Goal: Information Seeking & Learning: Find specific page/section

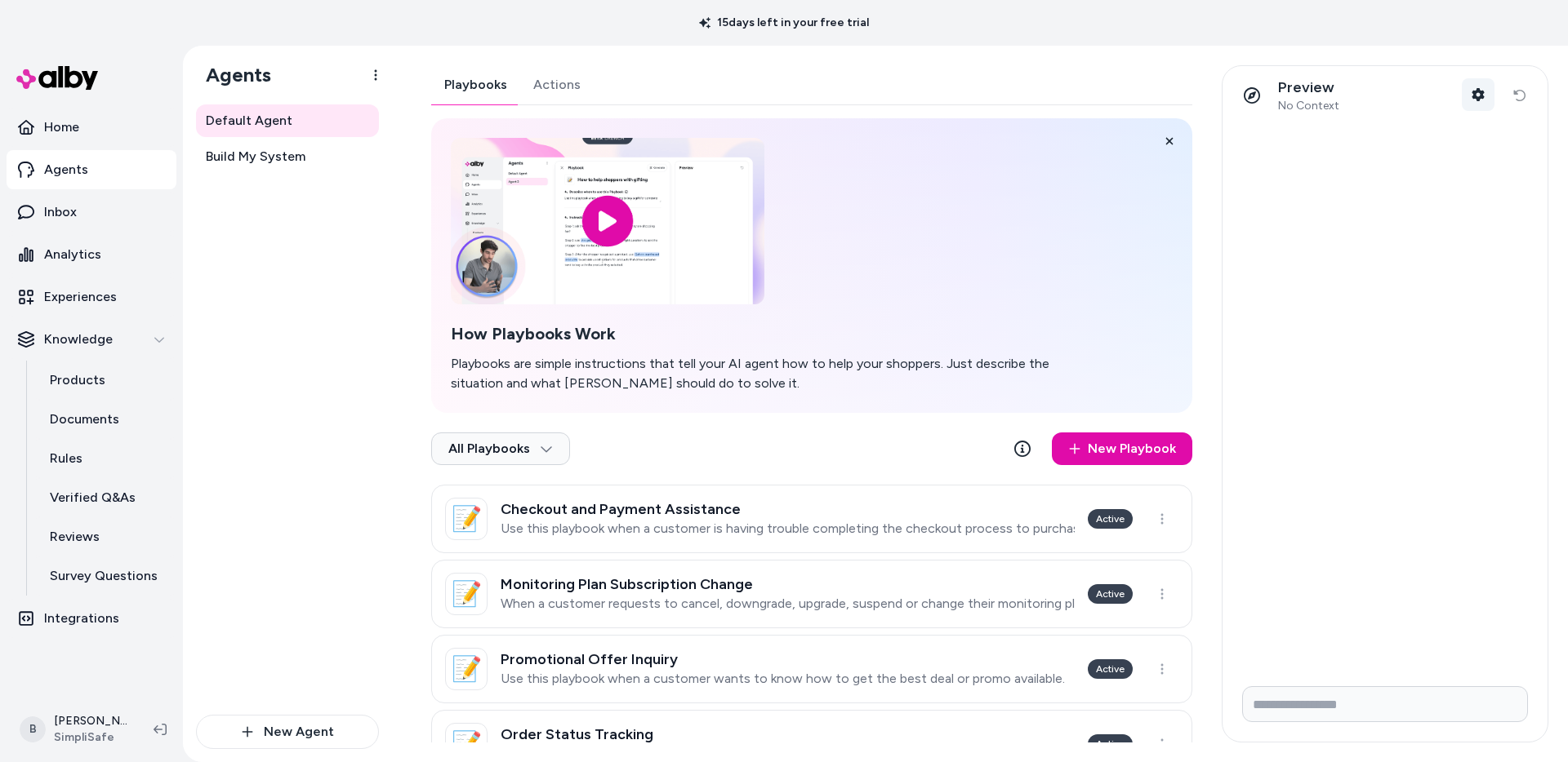
click at [1477, 97] on icon "button" at bounding box center [1478, 94] width 13 height 13
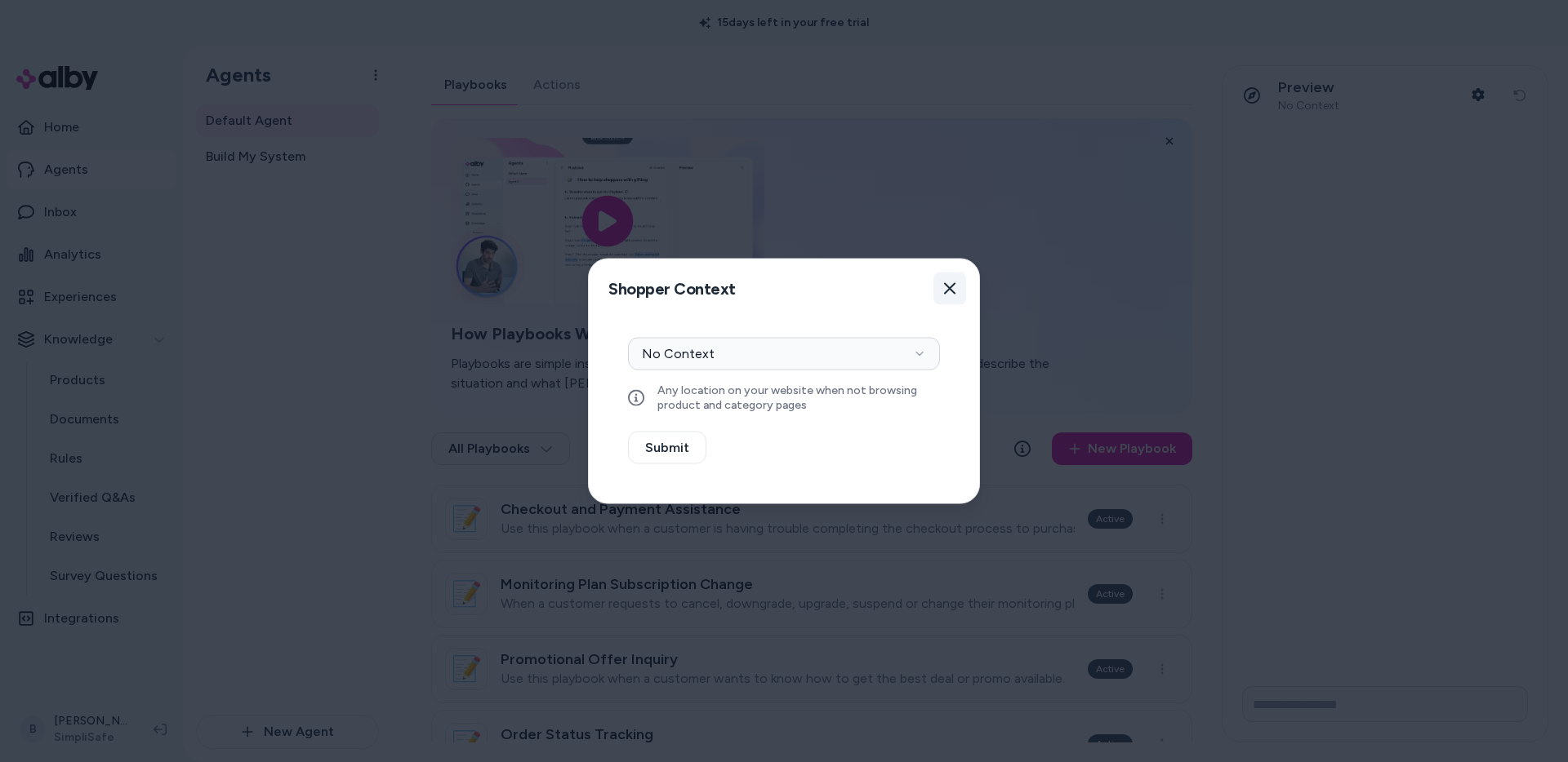
click at [949, 283] on icon "button" at bounding box center [950, 288] width 13 height 13
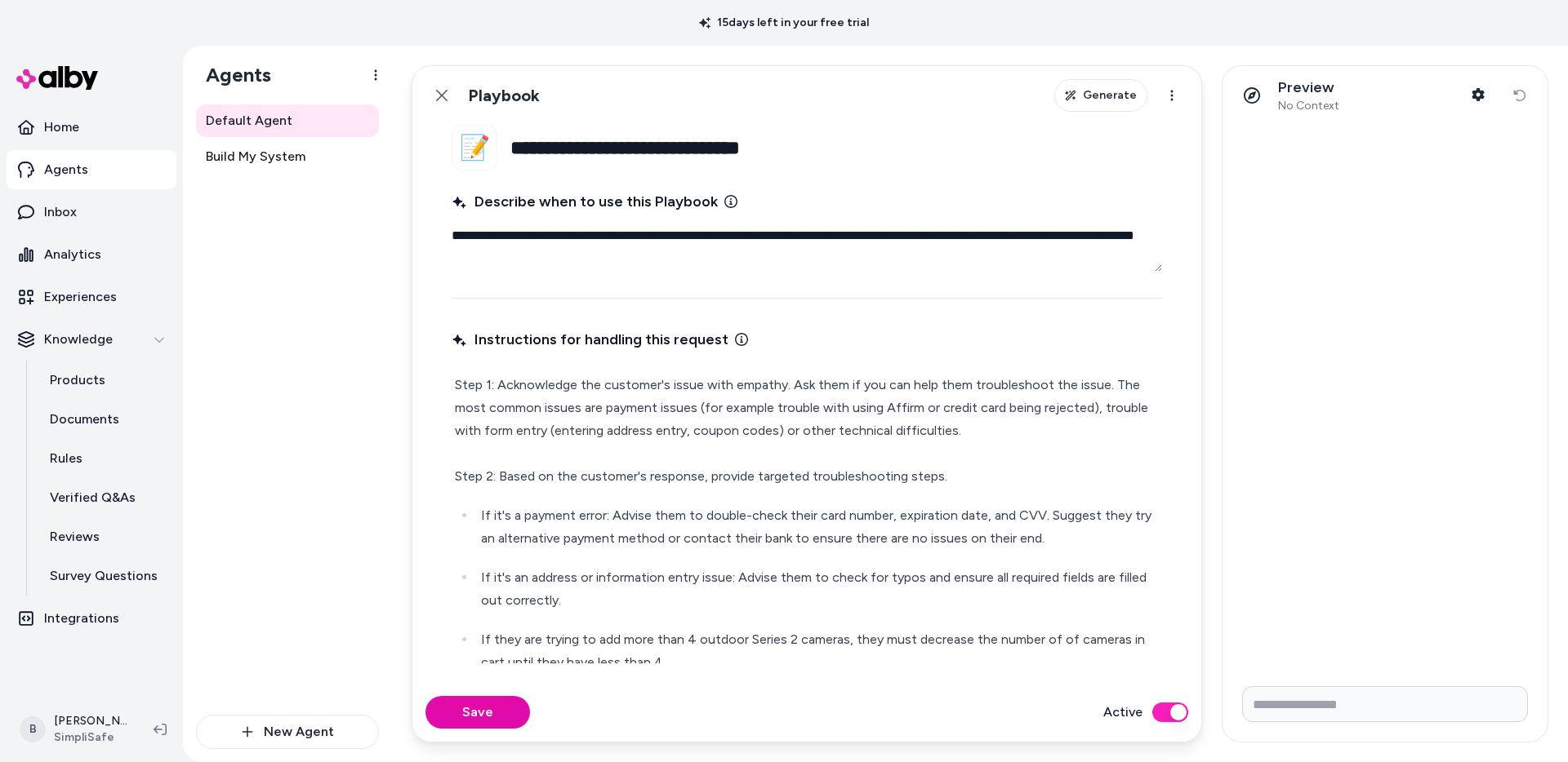
type textarea "*"
click at [1306, 698] on input "Write your prompt here" at bounding box center [1384, 705] width 286 height 36
click at [60, 210] on p "Inbox" at bounding box center [60, 212] width 32 height 20
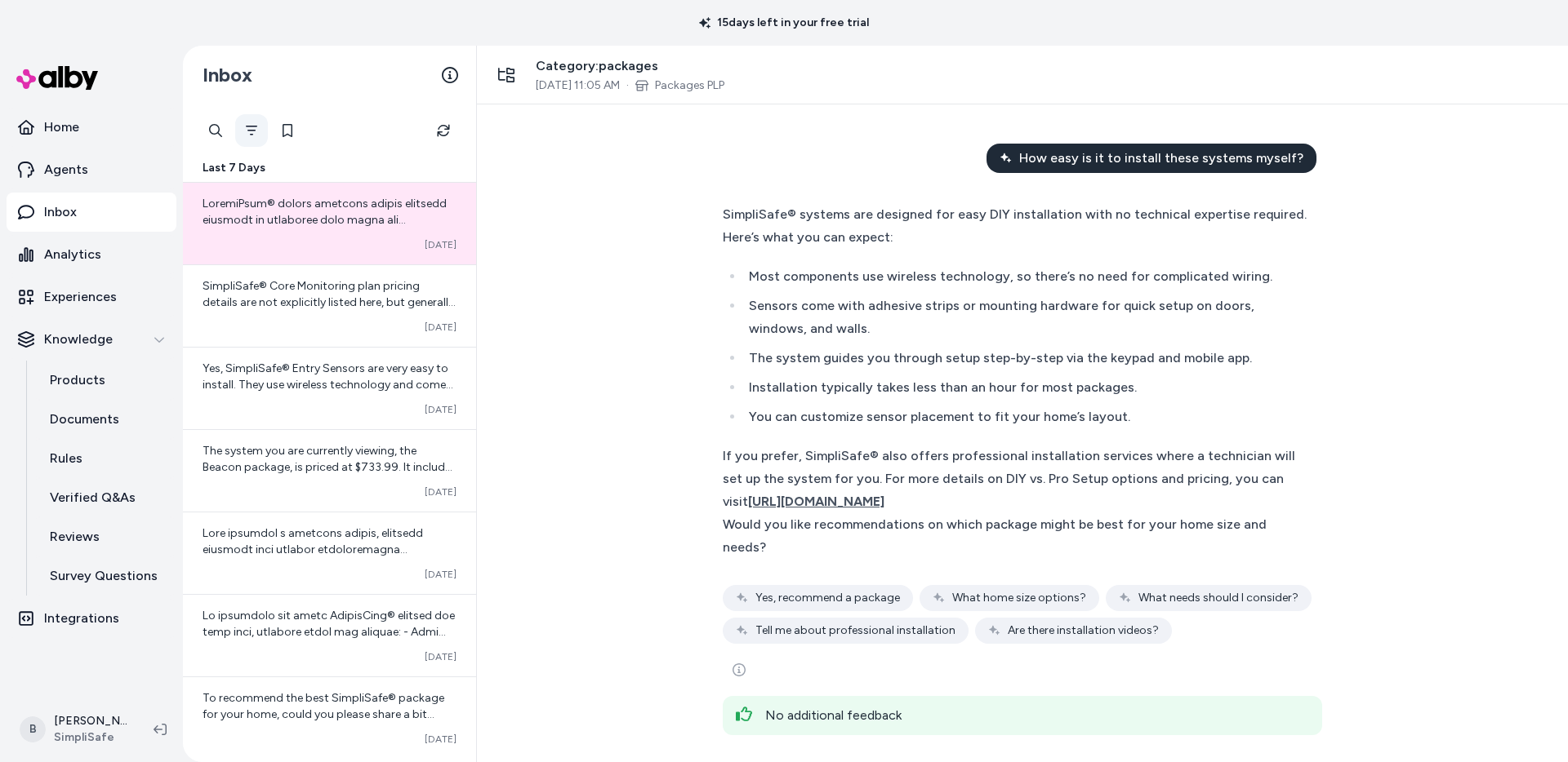
click at [245, 128] on icon "Filter" at bounding box center [251, 131] width 13 height 13
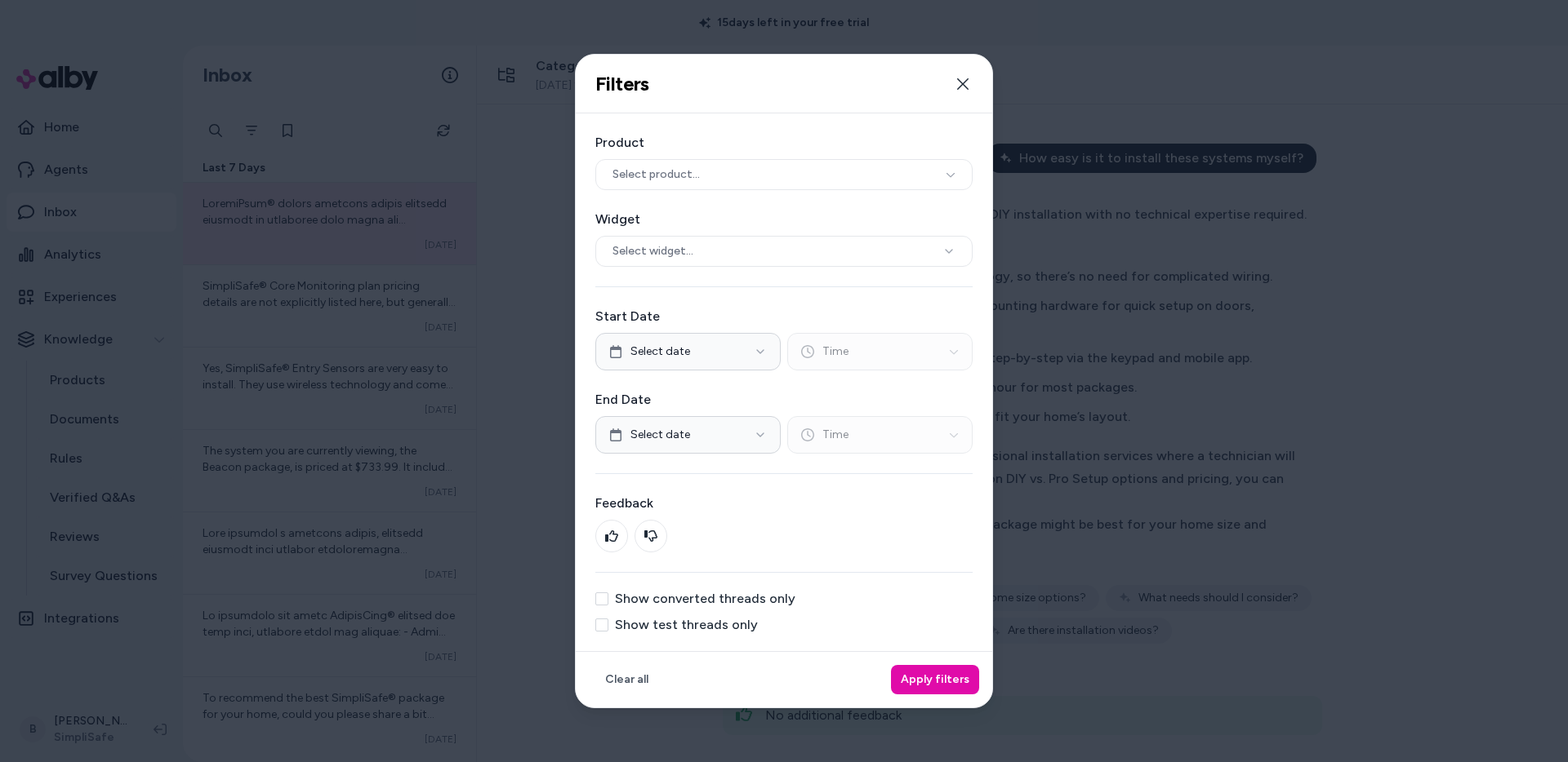
click at [704, 622] on label "Show test threads only" at bounding box center [686, 625] width 143 height 13
click at [608, 622] on button "Show test threads only" at bounding box center [601, 625] width 13 height 13
click at [935, 686] on button "Apply filters" at bounding box center [935, 680] width 88 height 30
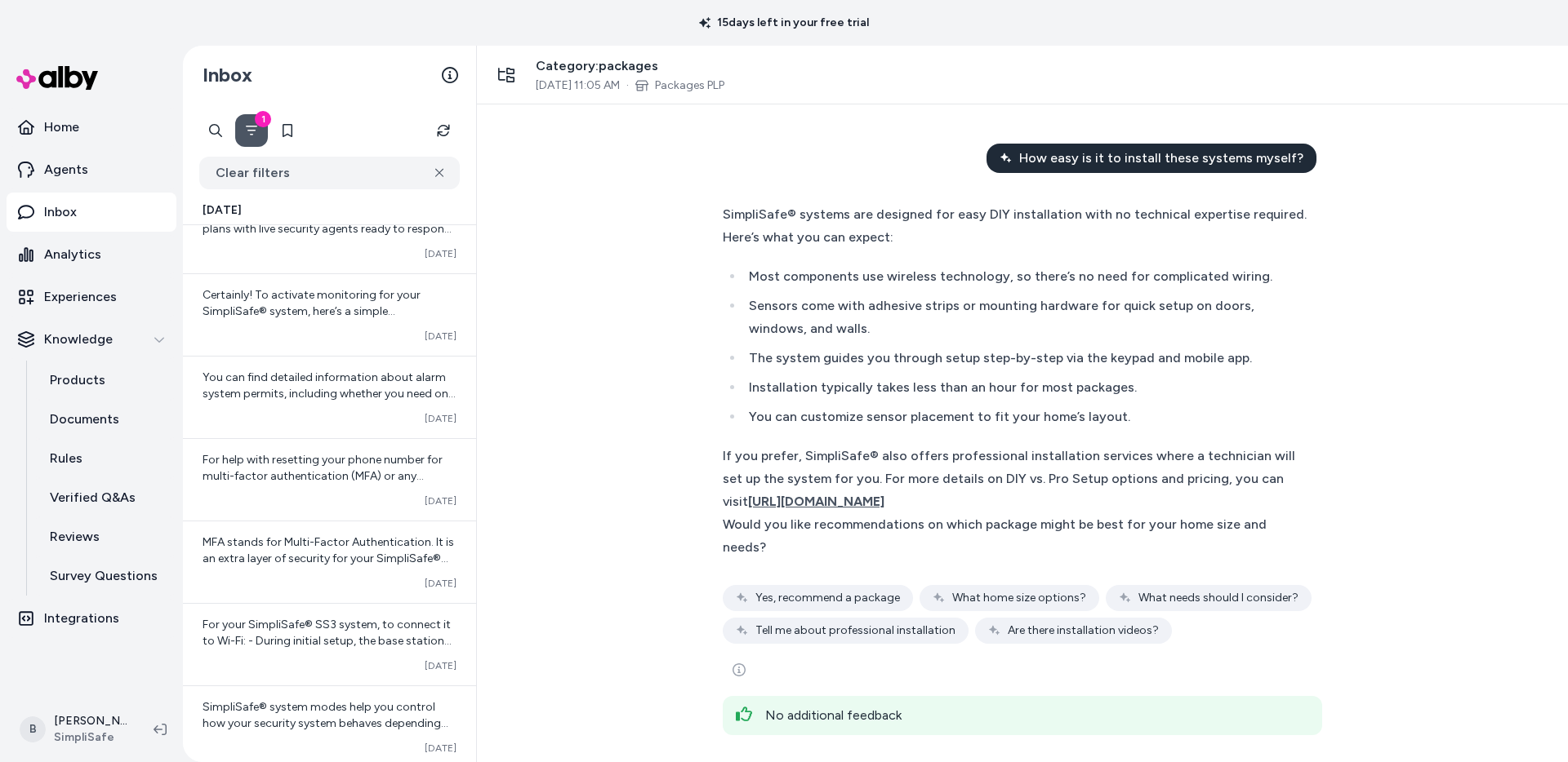
scroll to position [612, 0]
click at [214, 123] on div at bounding box center [215, 131] width 32 height 32
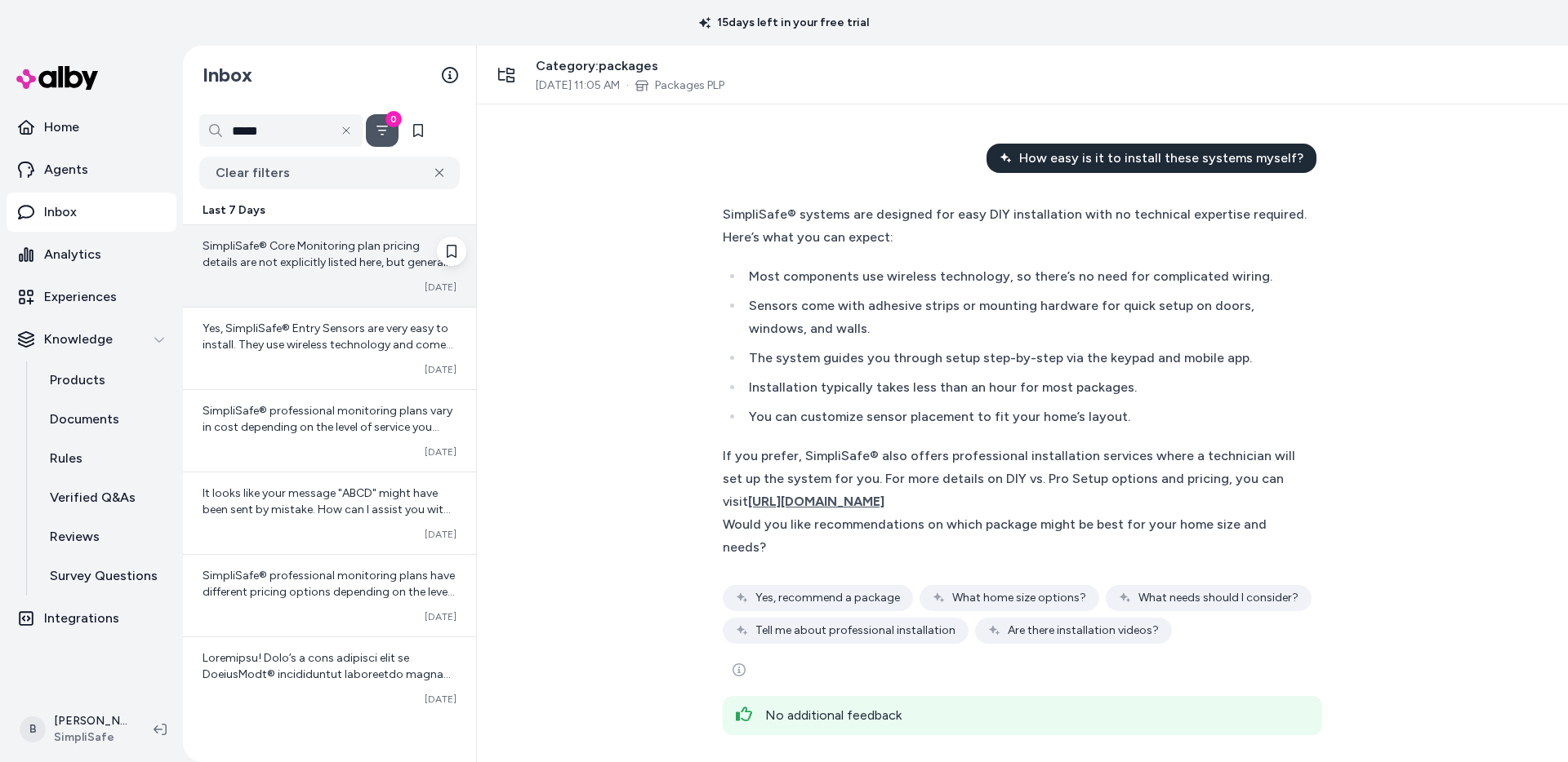
click at [317, 255] on span "SimpliSafe® Core Monitoring plan pricing details are not explicitly listed here…" at bounding box center [329, 360] width 254 height 243
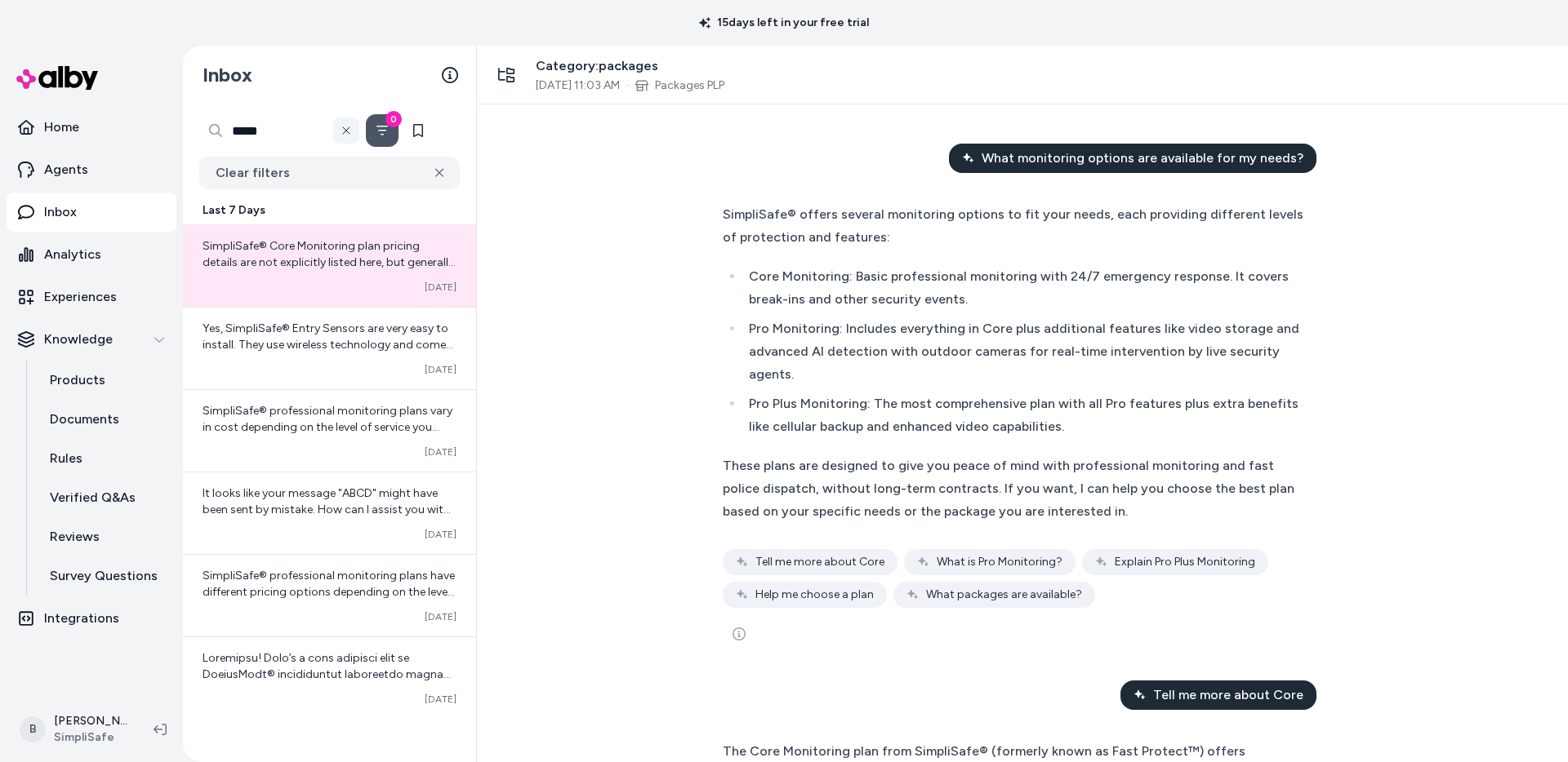
click at [353, 122] on button at bounding box center [346, 130] width 26 height 26
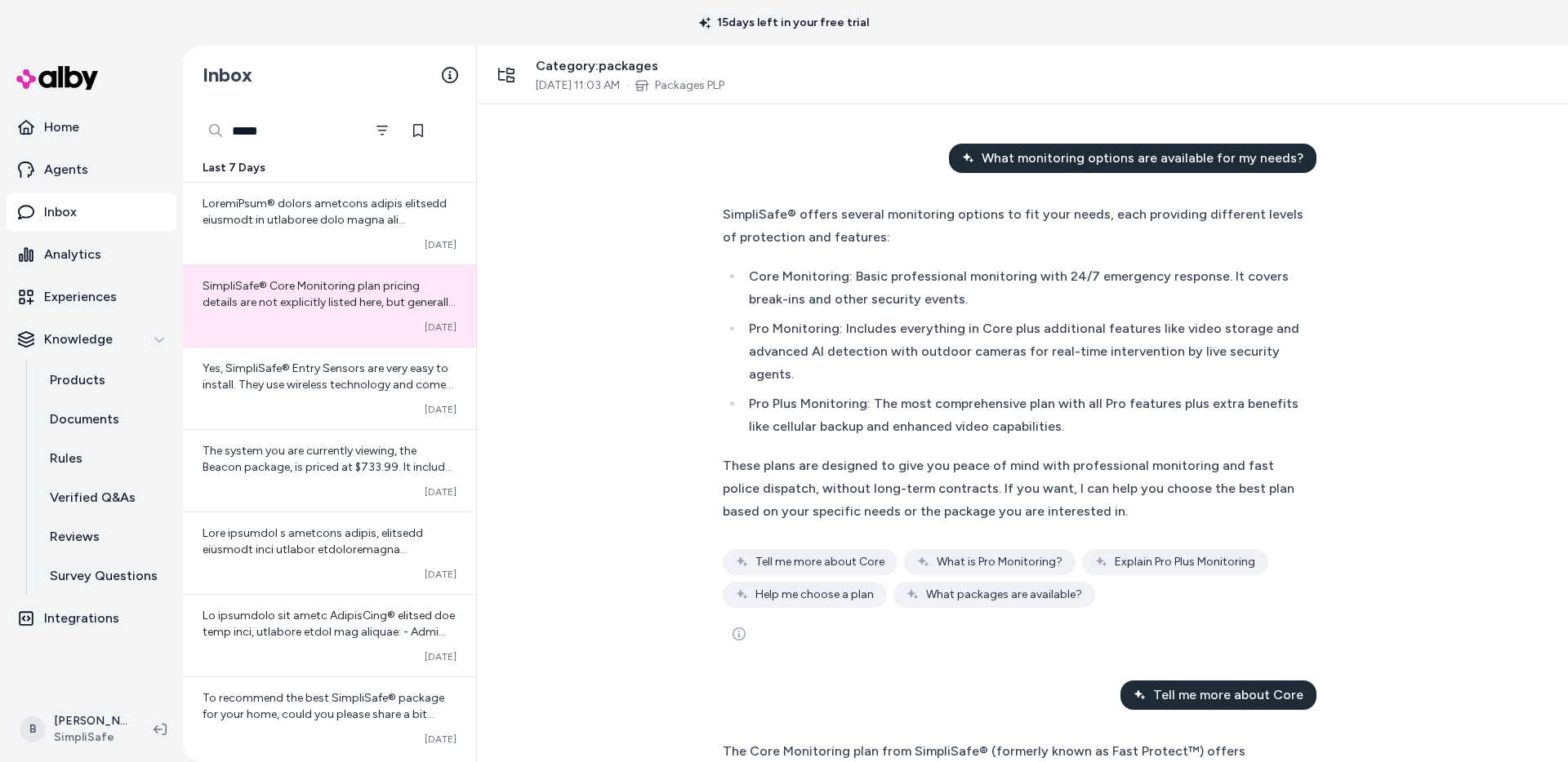
click at [206, 126] on div "*****" at bounding box center [280, 131] width 163 height 32
type input "*"
type input "**********"
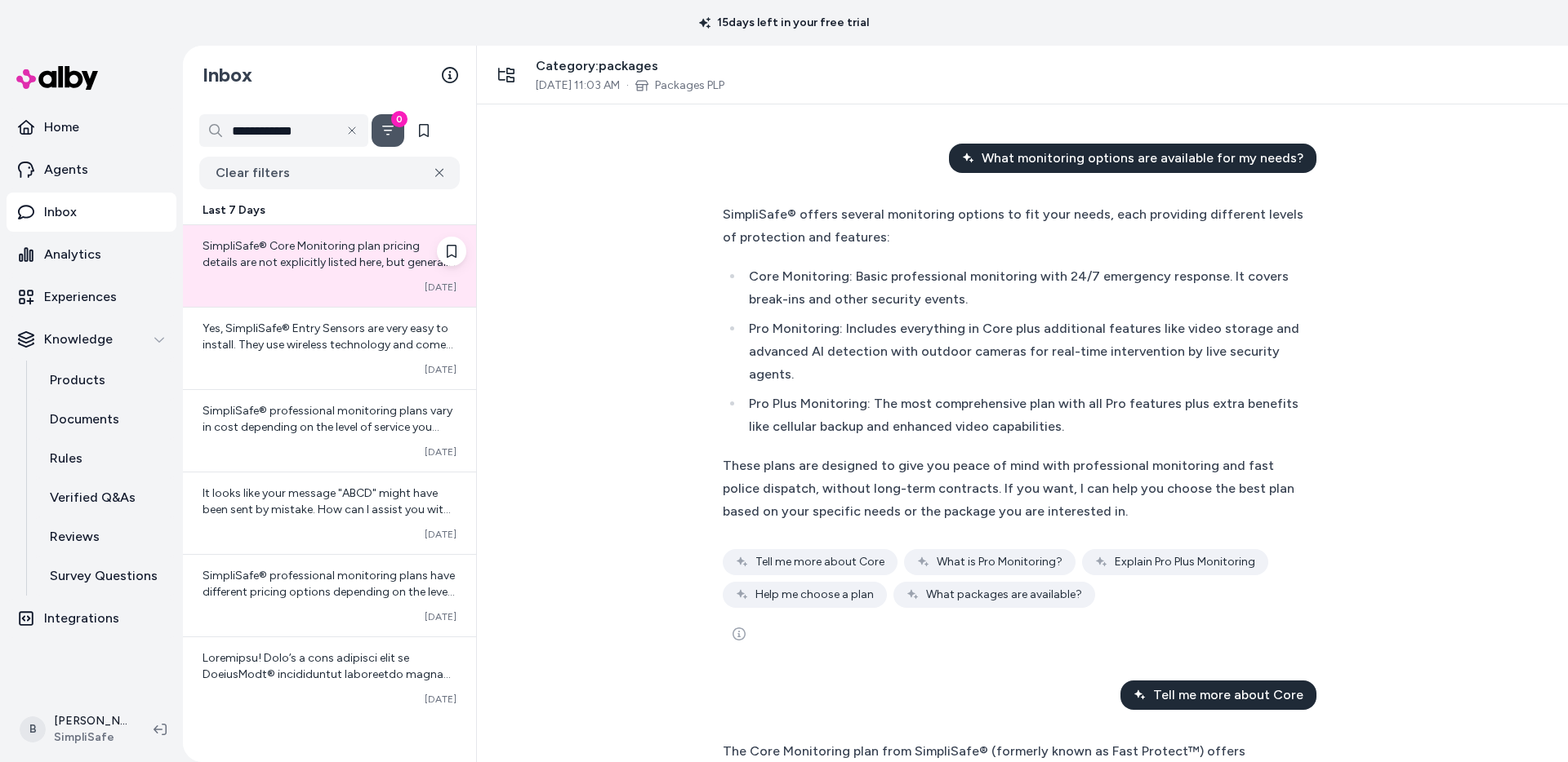
click at [331, 269] on span "SimpliSafe® Core Monitoring plan pricing details are not explicitly listed here…" at bounding box center [329, 360] width 254 height 243
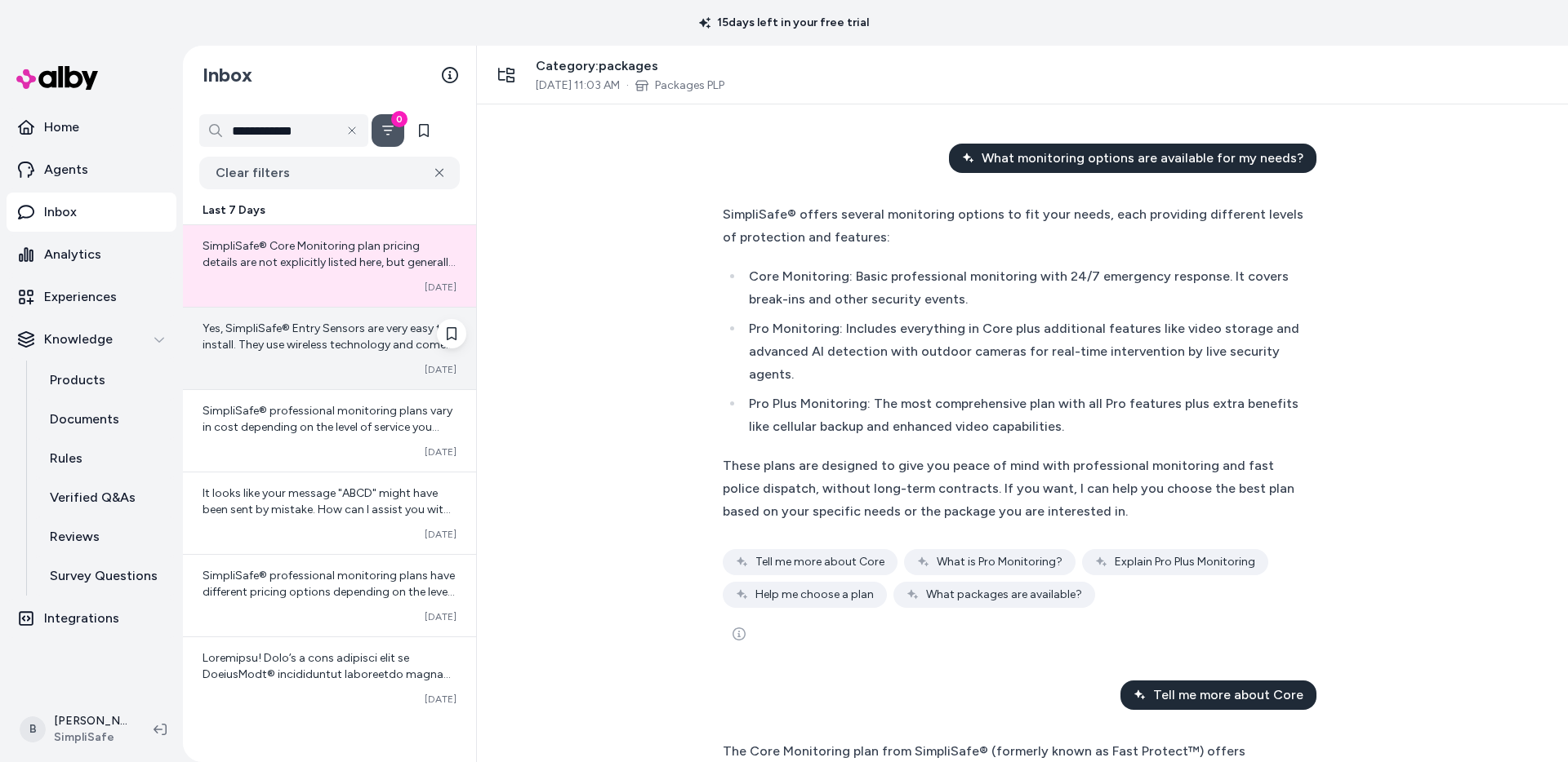
click at [360, 351] on span "Yes, SimpliSafe® Entry Sensors are very easy to install. They use wireless tech…" at bounding box center [329, 442] width 253 height 243
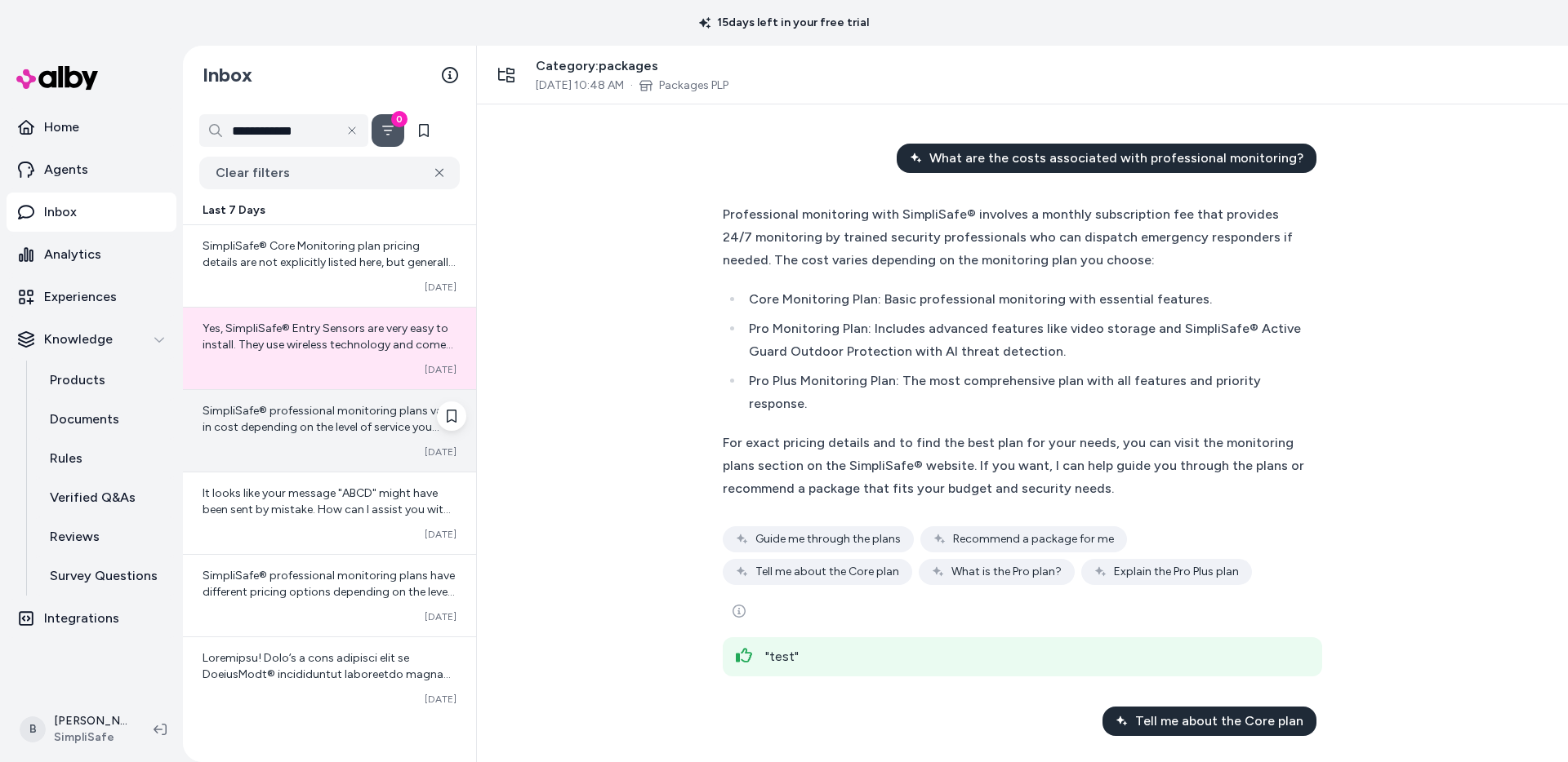
click at [349, 410] on span "SimpliSafe® professional monitoring plans vary in cost depending on the level o…" at bounding box center [329, 549] width 254 height 291
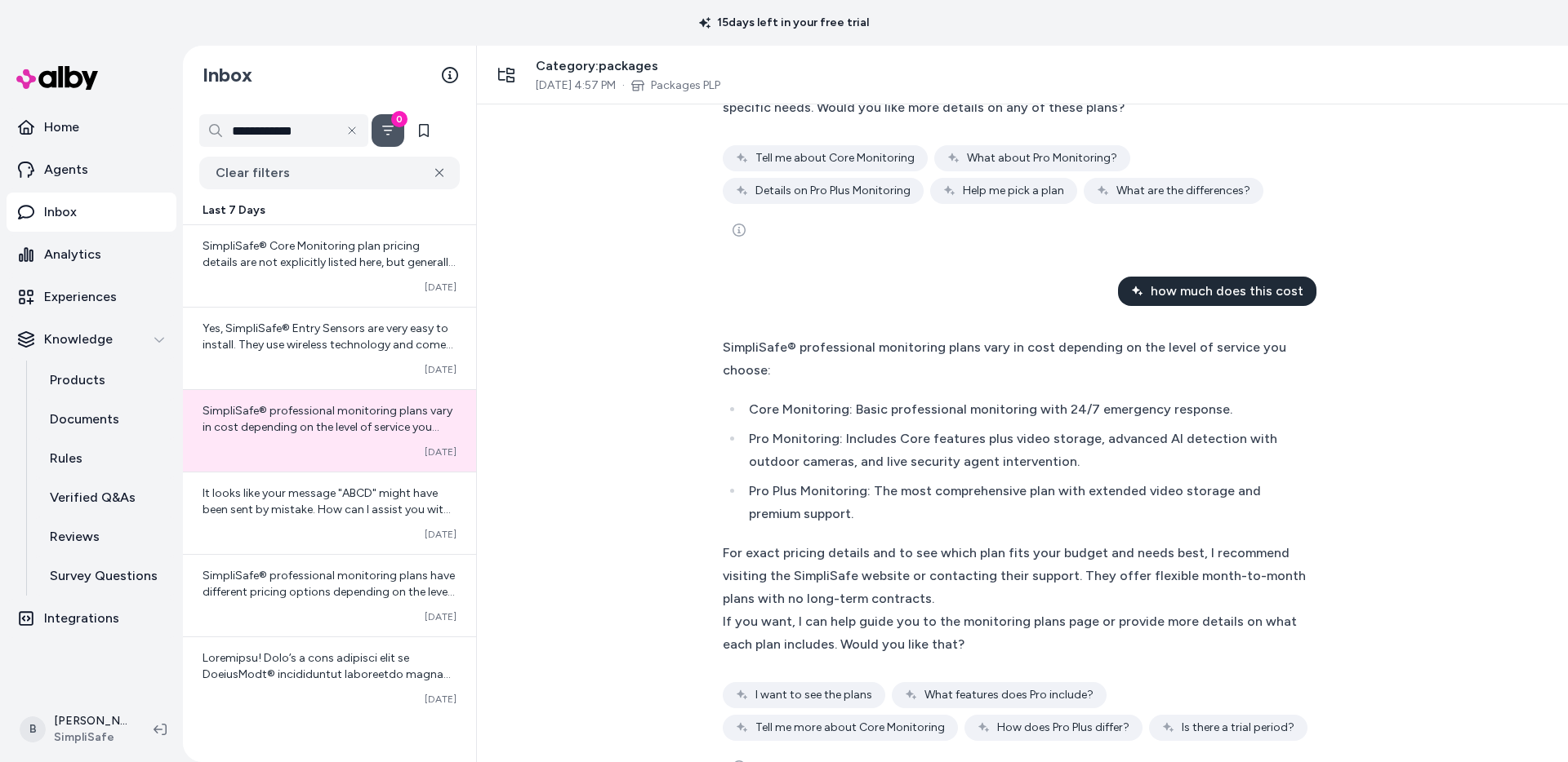
scroll to position [456, 0]
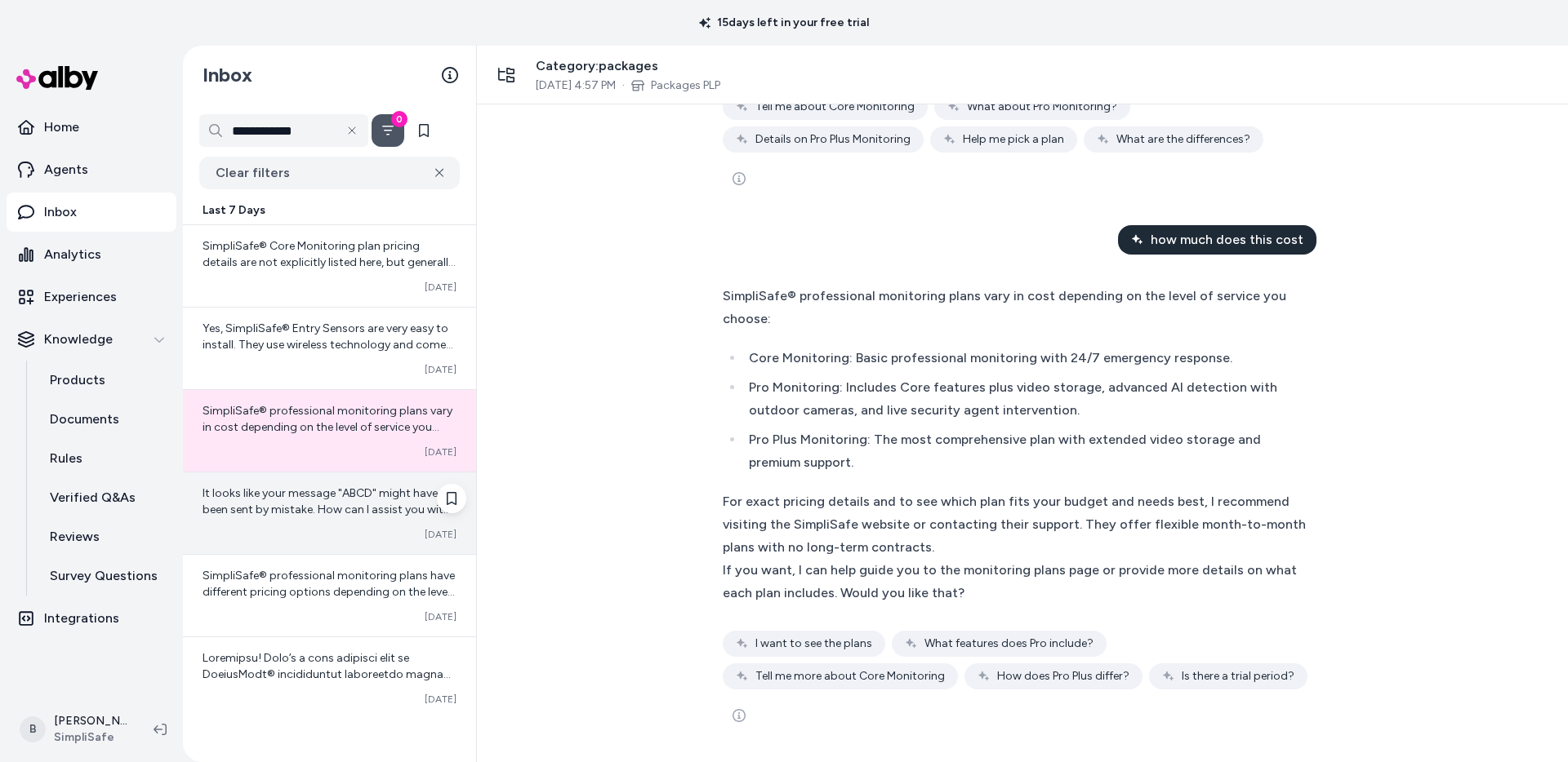
click at [246, 484] on div "It looks like your message "ABCD" might have been sent by mistake. How can I as…" at bounding box center [329, 513] width 293 height 81
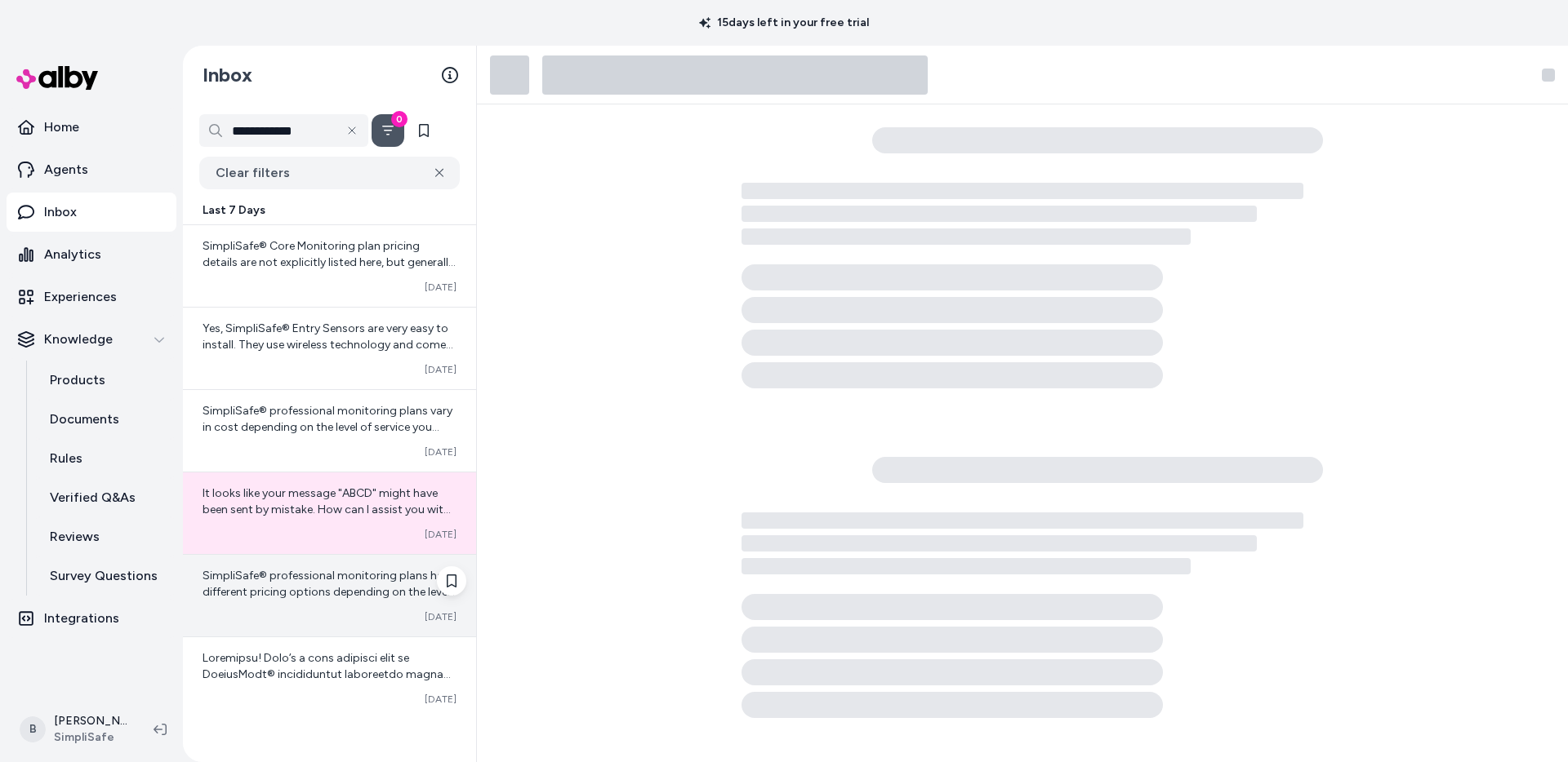
click at [286, 595] on span "SimpliSafe® professional monitoring plans have different pricing options depend…" at bounding box center [329, 689] width 253 height 243
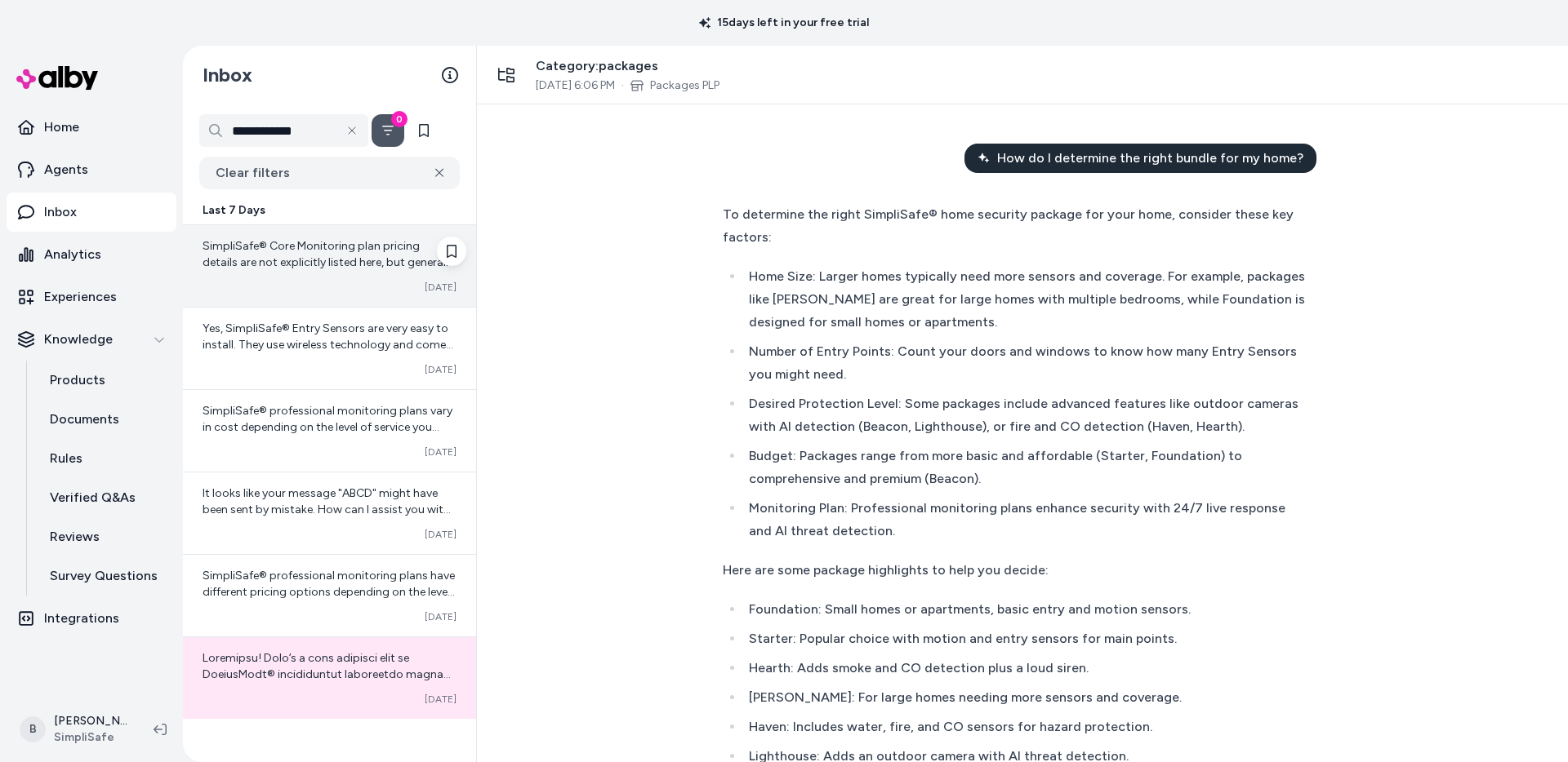
click at [309, 290] on div "Converted Oct 03" at bounding box center [329, 287] width 254 height 13
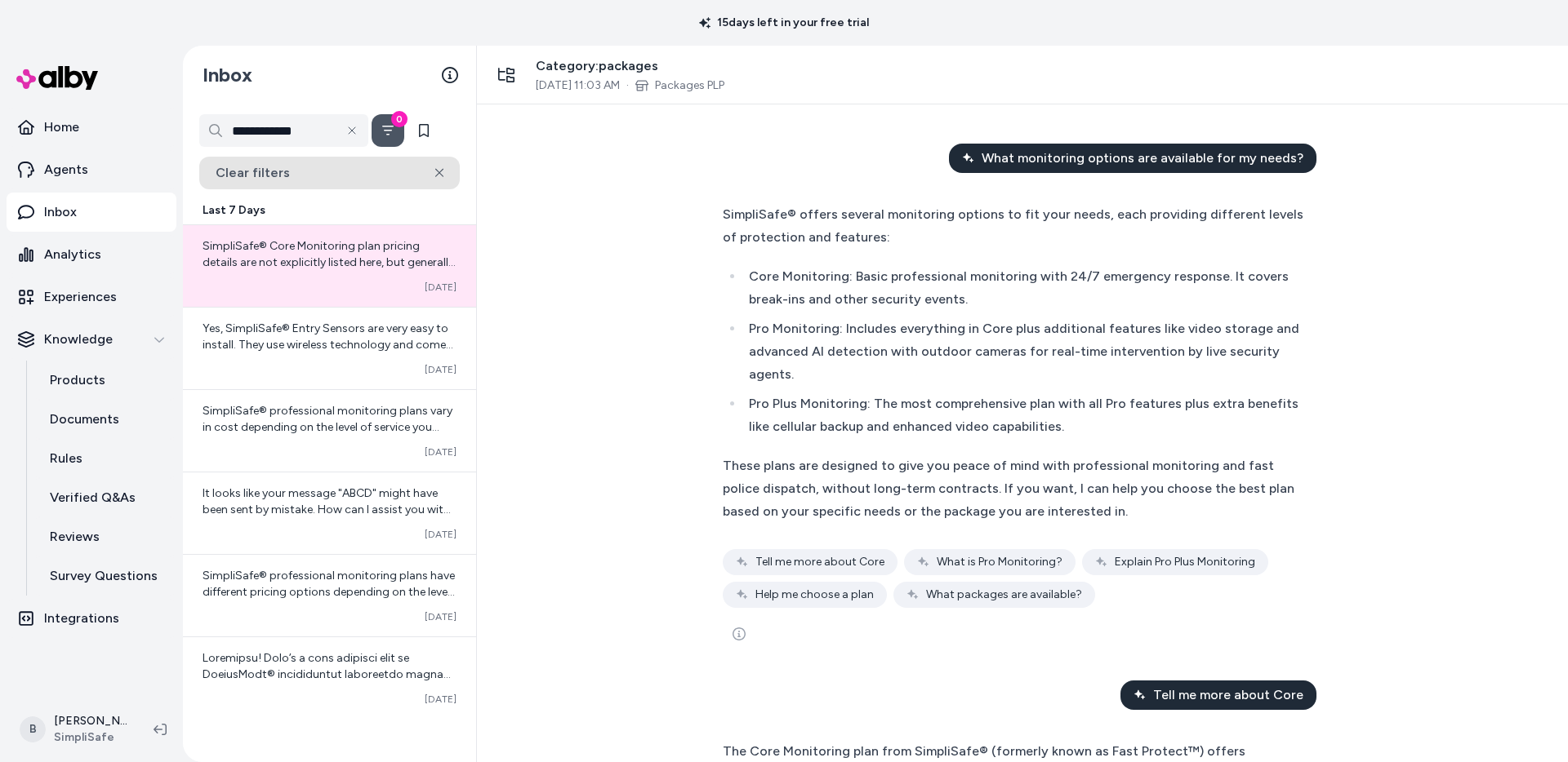
click at [444, 172] on button "Clear filters" at bounding box center [329, 173] width 261 height 32
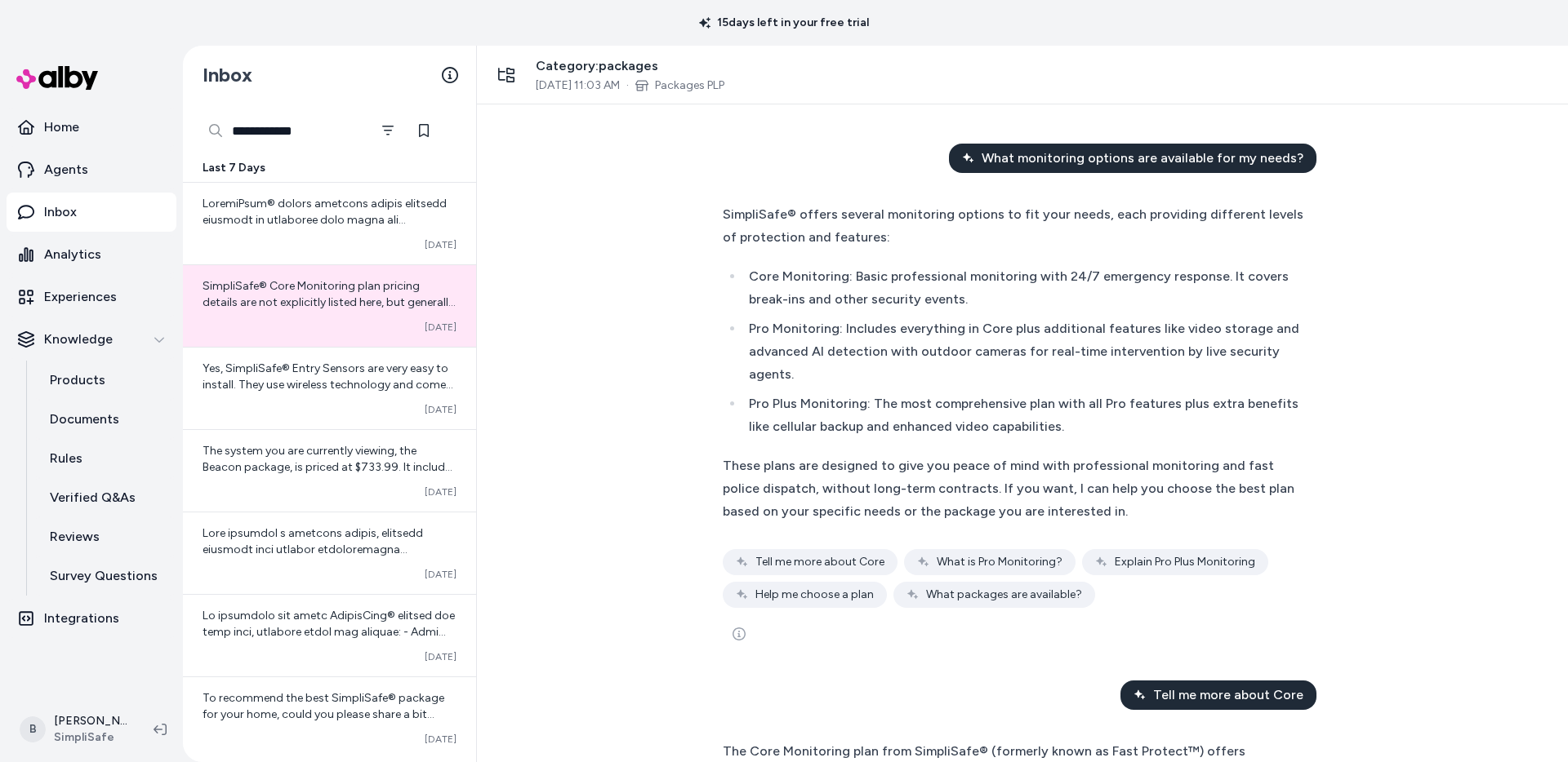
click at [296, 141] on input "**********" at bounding box center [283, 131] width 169 height 32
click at [71, 259] on p "Analytics" at bounding box center [73, 254] width 57 height 20
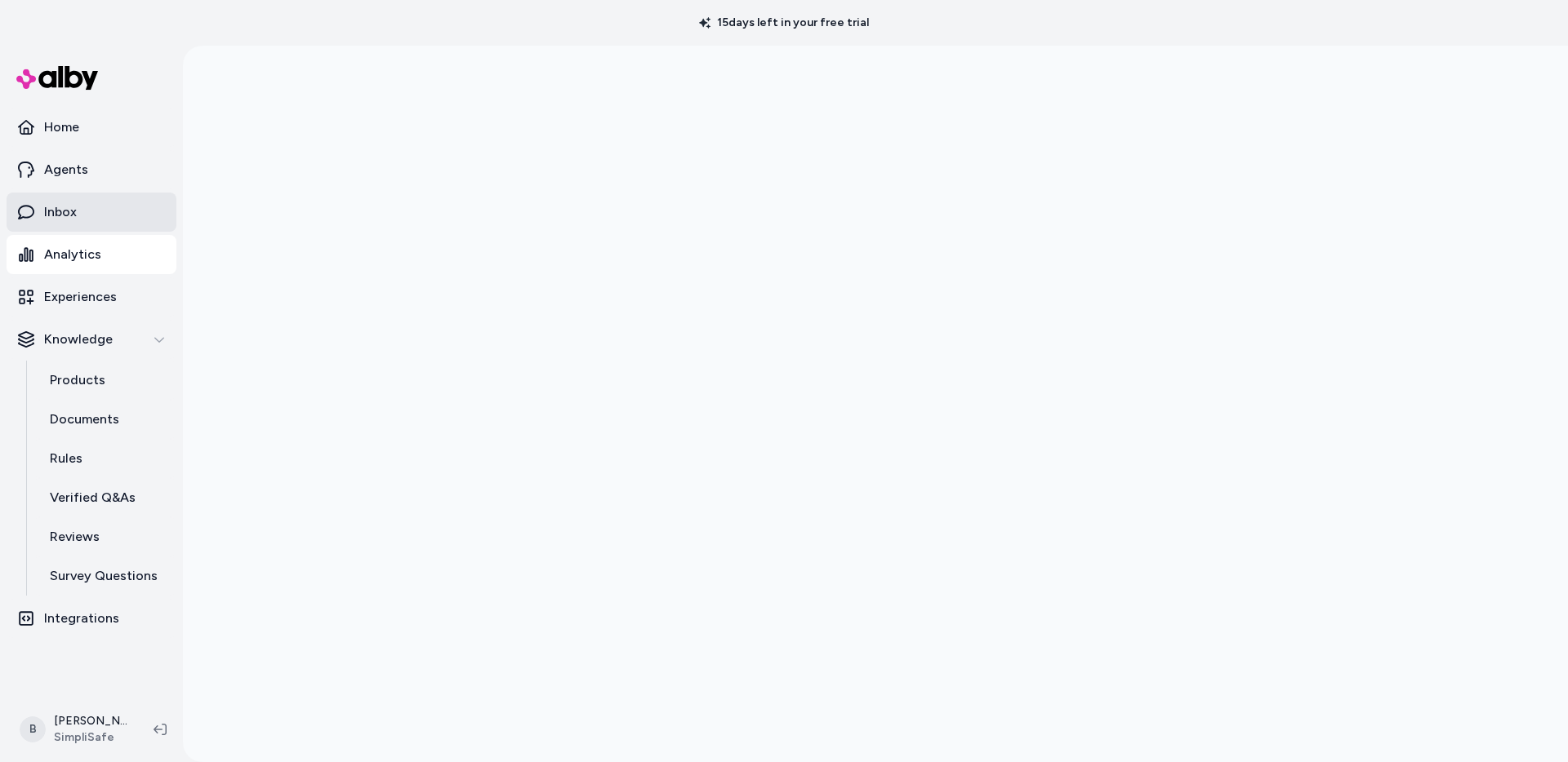
click at [60, 216] on p "Inbox" at bounding box center [60, 212] width 32 height 20
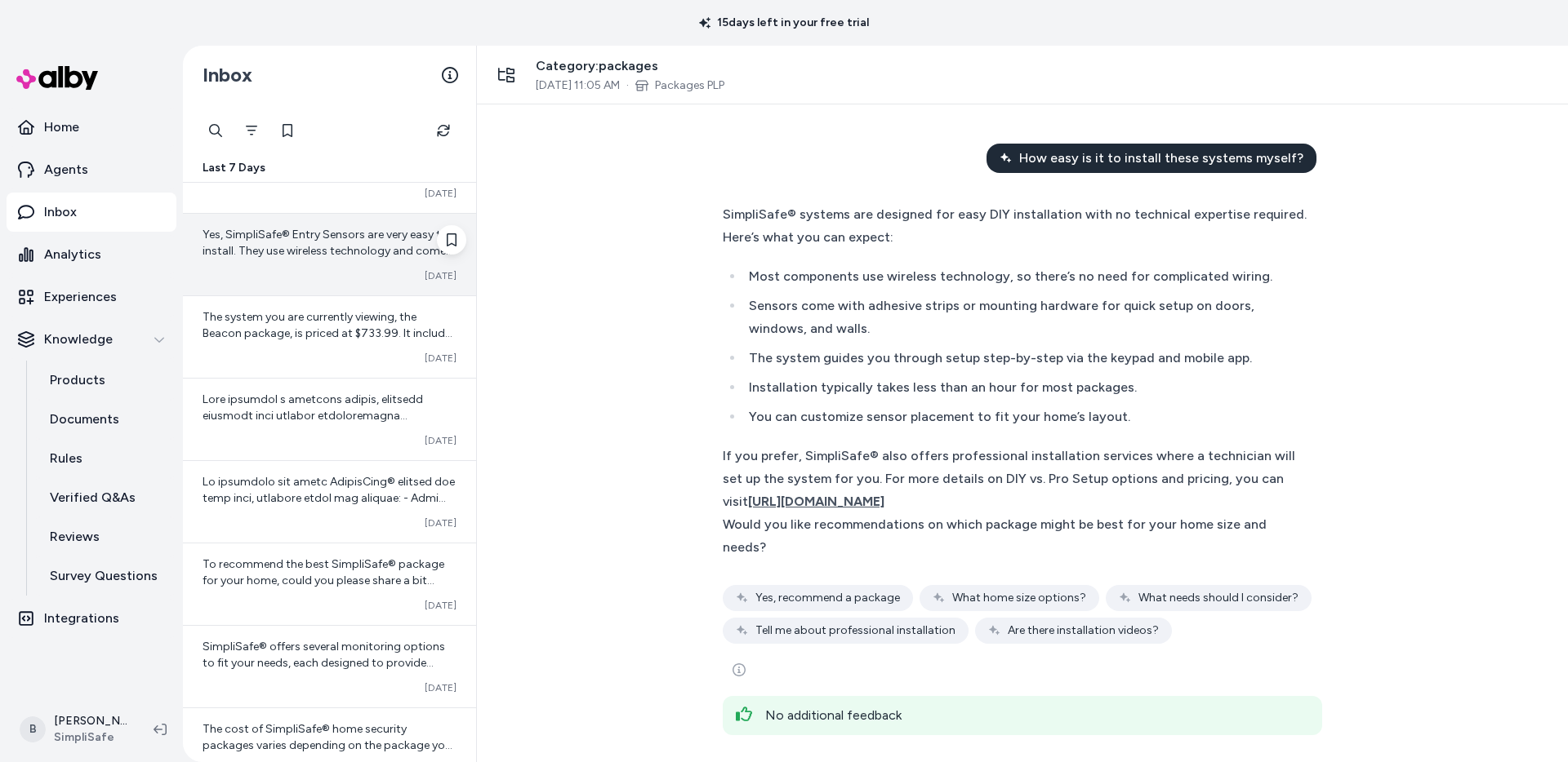
scroll to position [201, 0]
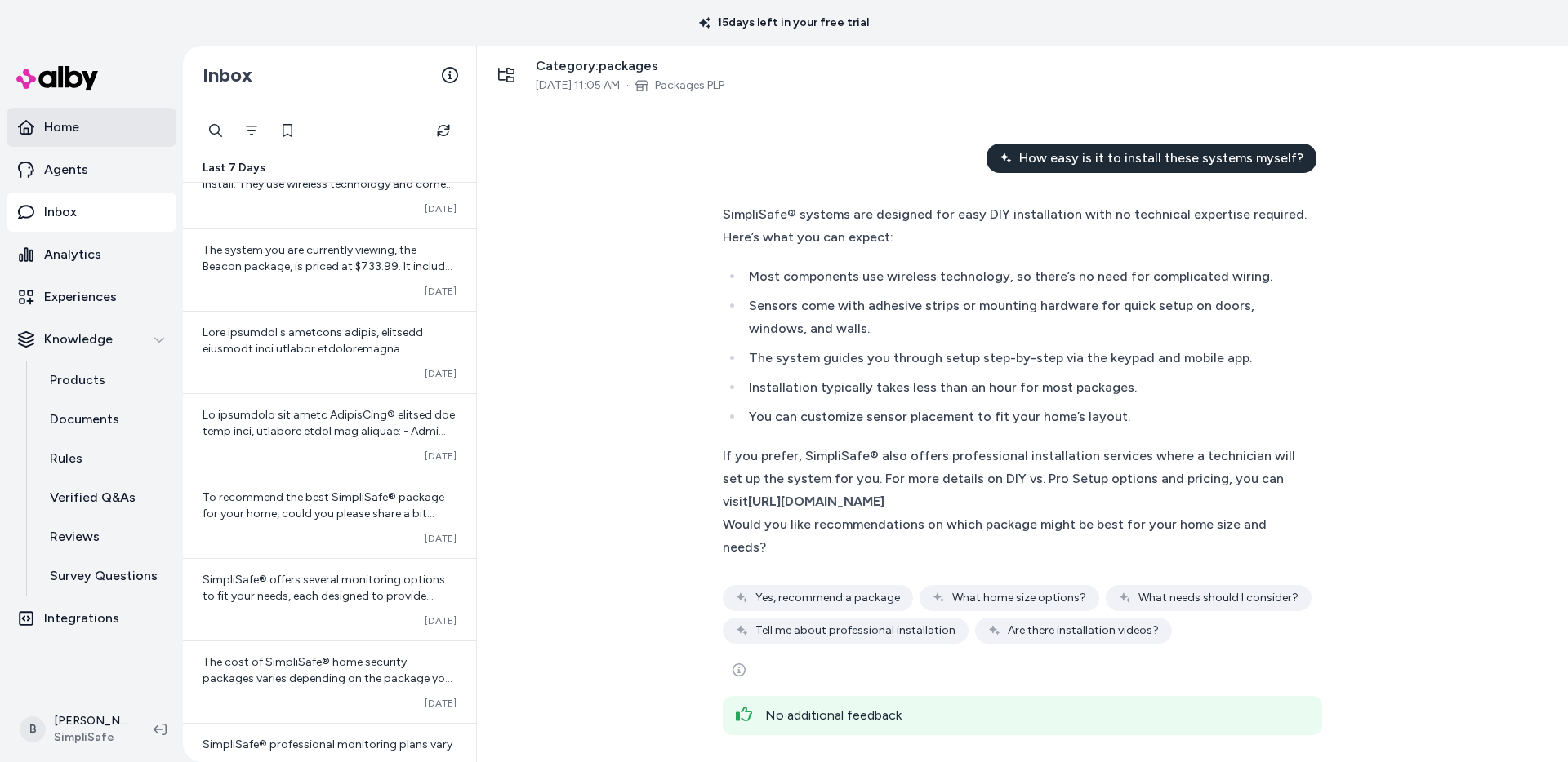
click at [51, 113] on link "Home" at bounding box center [91, 127] width 170 height 39
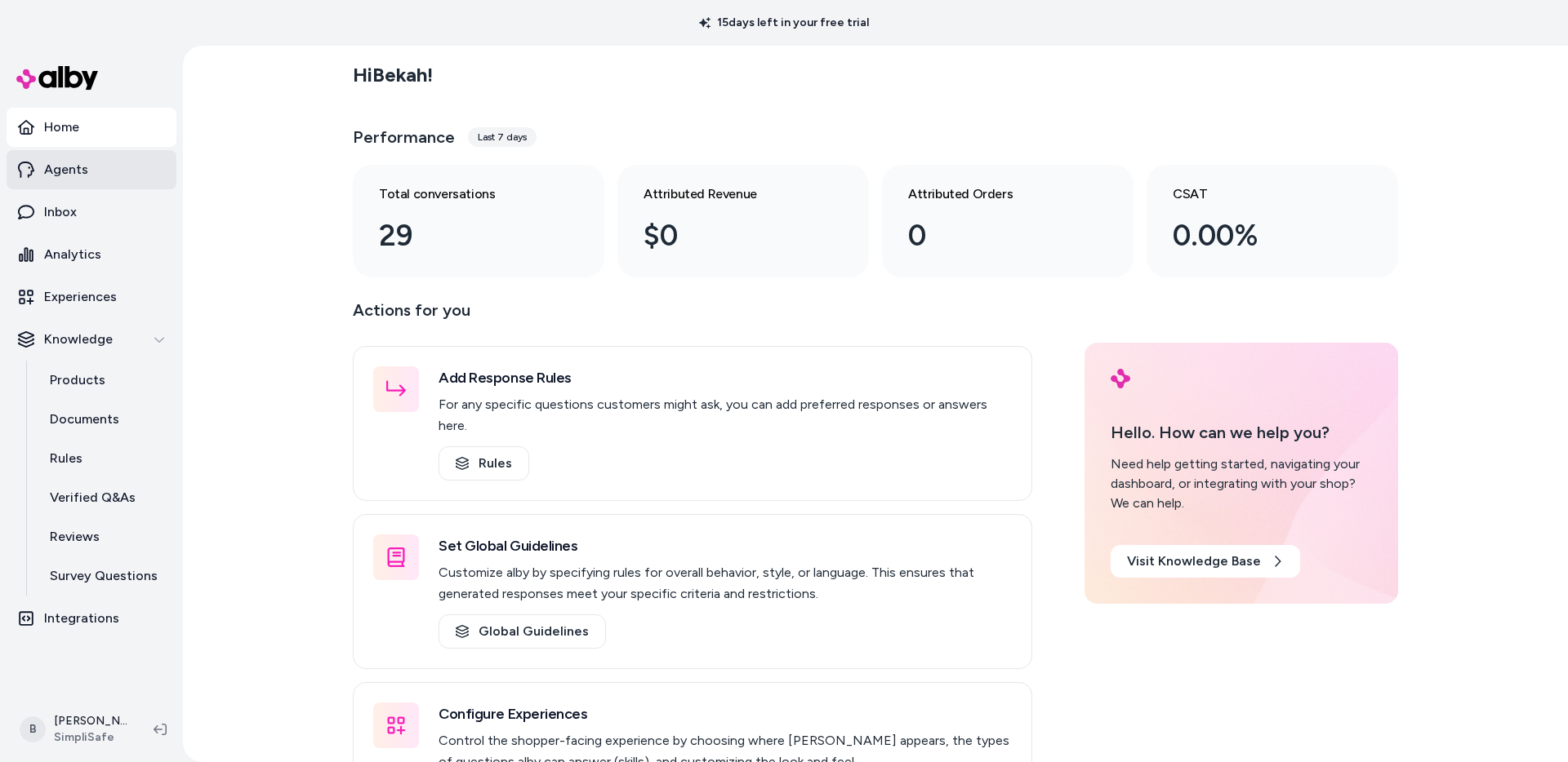
click at [72, 170] on p "Agents" at bounding box center [65, 170] width 44 height 20
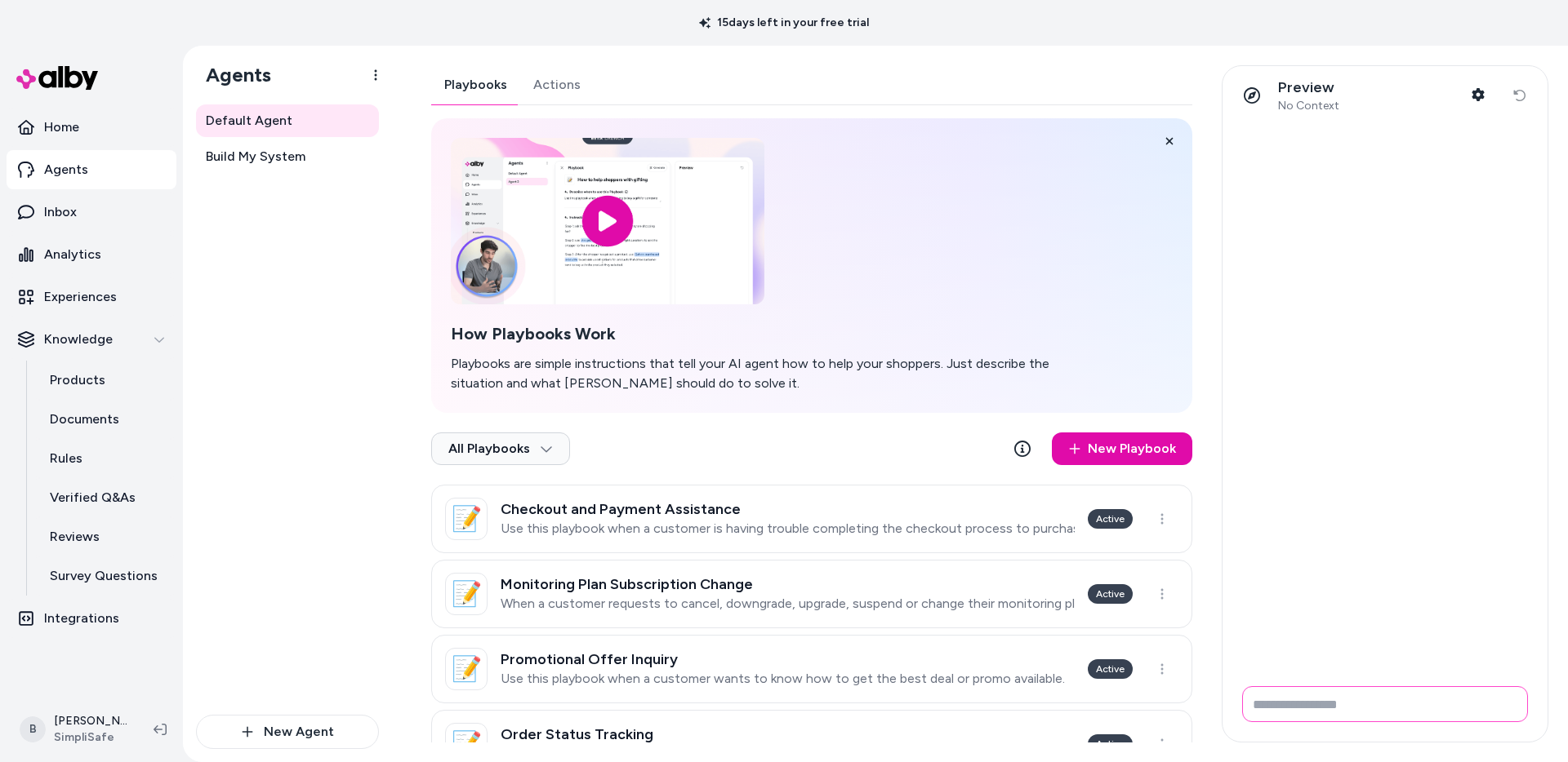
click at [1314, 691] on input "Write your prompt here" at bounding box center [1384, 705] width 286 height 36
type input "*"
type input "**********"
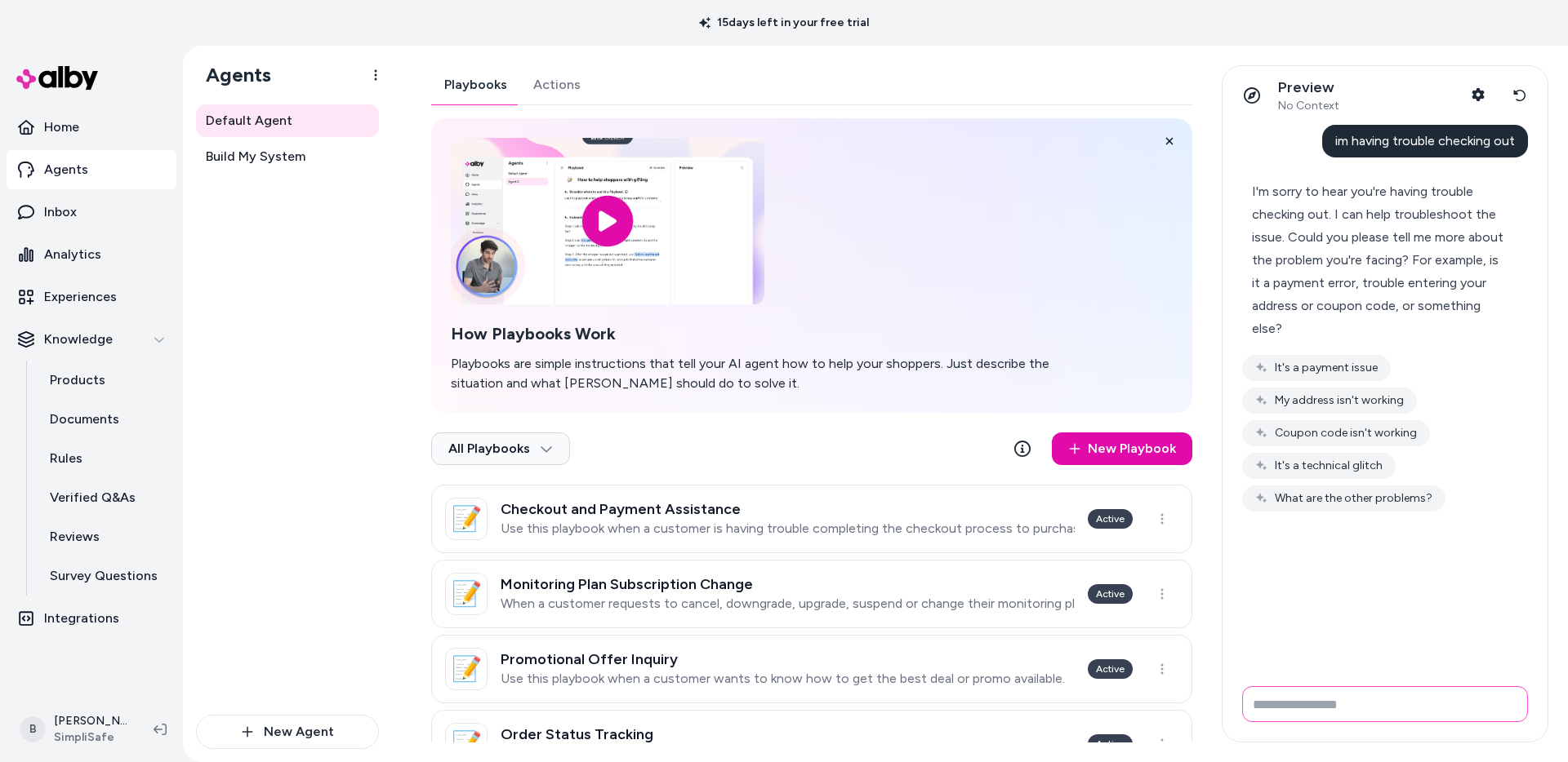
click at [1374, 703] on input "Write your prompt here" at bounding box center [1384, 705] width 286 height 36
type input "**********"
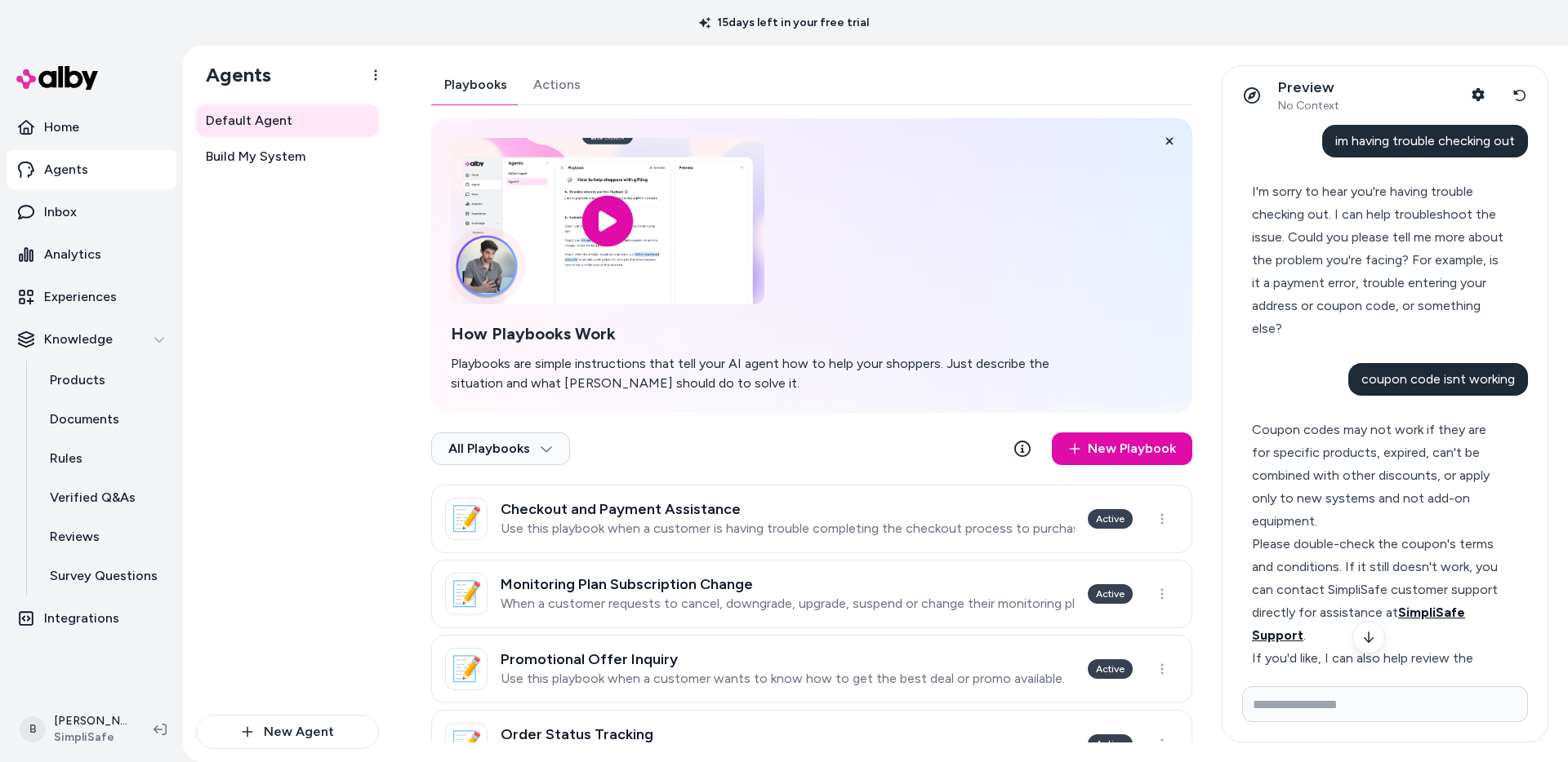
click at [1424, 615] on span "SimpliSafe Support" at bounding box center [1358, 623] width 213 height 39
click at [33, 213] on icon at bounding box center [26, 212] width 16 height 14
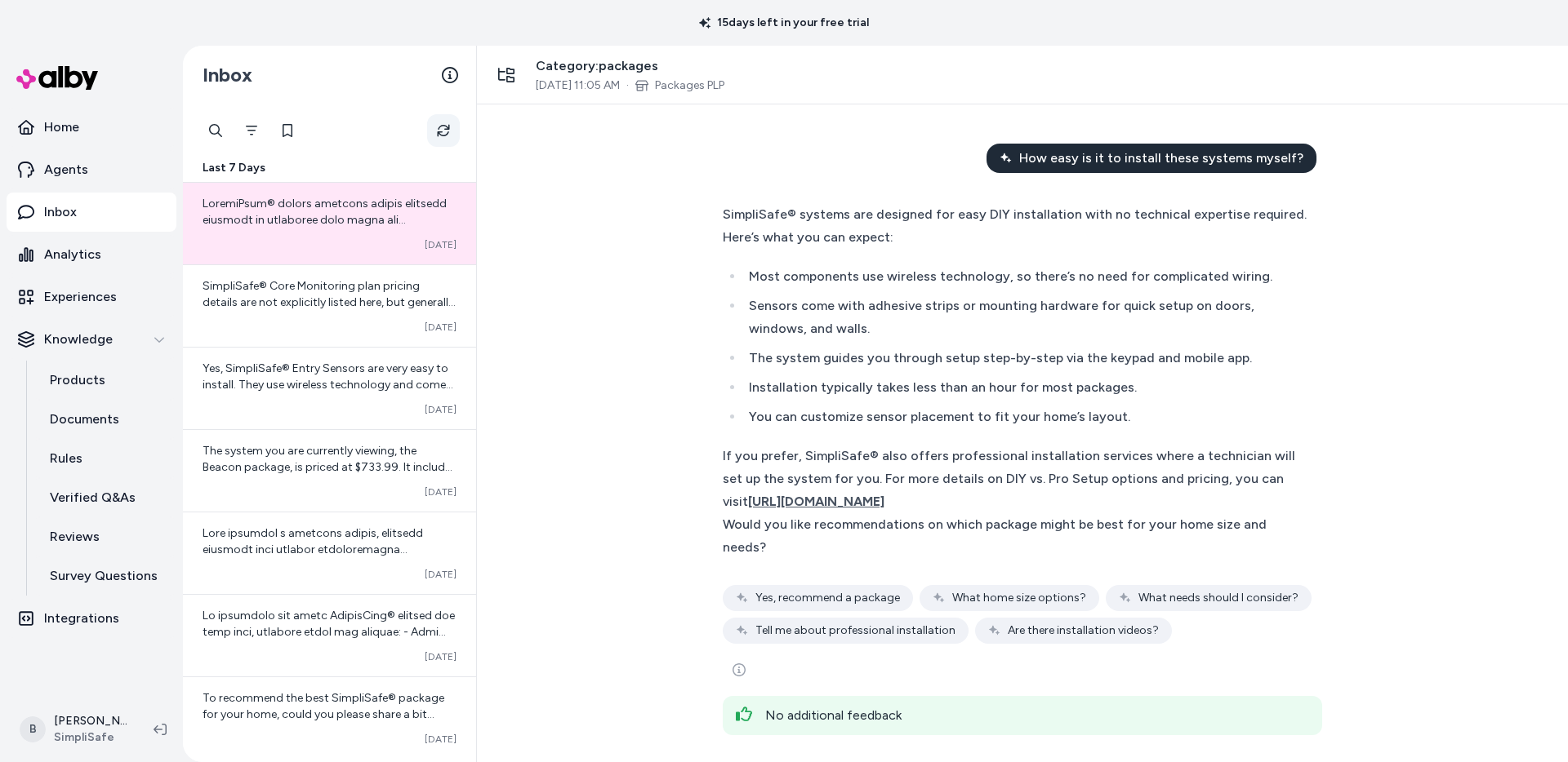
click at [440, 126] on icon "Refresh" at bounding box center [444, 131] width 15 height 15
click at [253, 139] on button "Filter" at bounding box center [252, 131] width 32 height 32
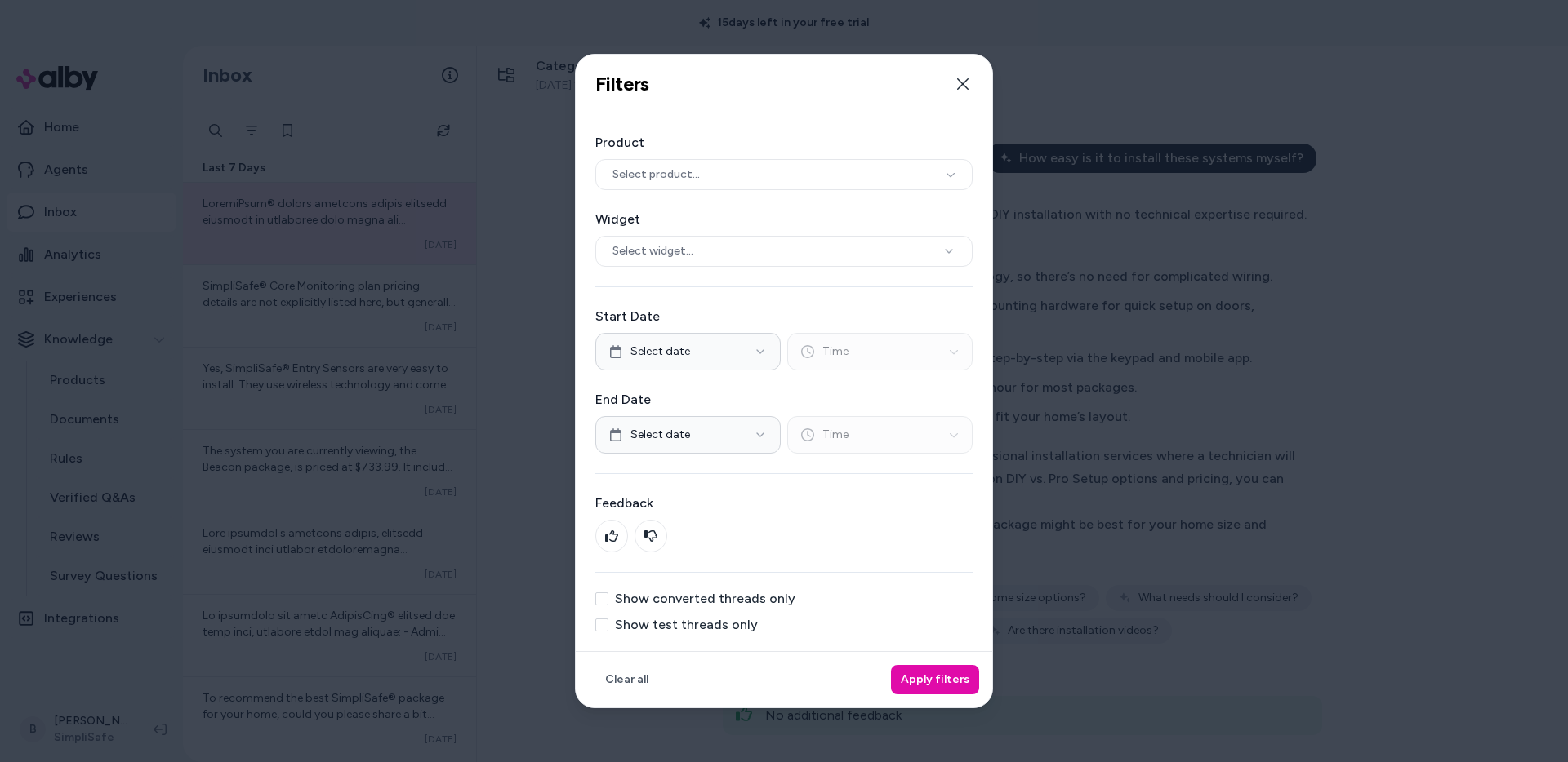
click at [686, 623] on label "Show test threads only" at bounding box center [686, 625] width 143 height 13
click at [608, 623] on button "Show test threads only" at bounding box center [601, 625] width 13 height 13
click at [910, 681] on button "Apply filters" at bounding box center [935, 680] width 88 height 30
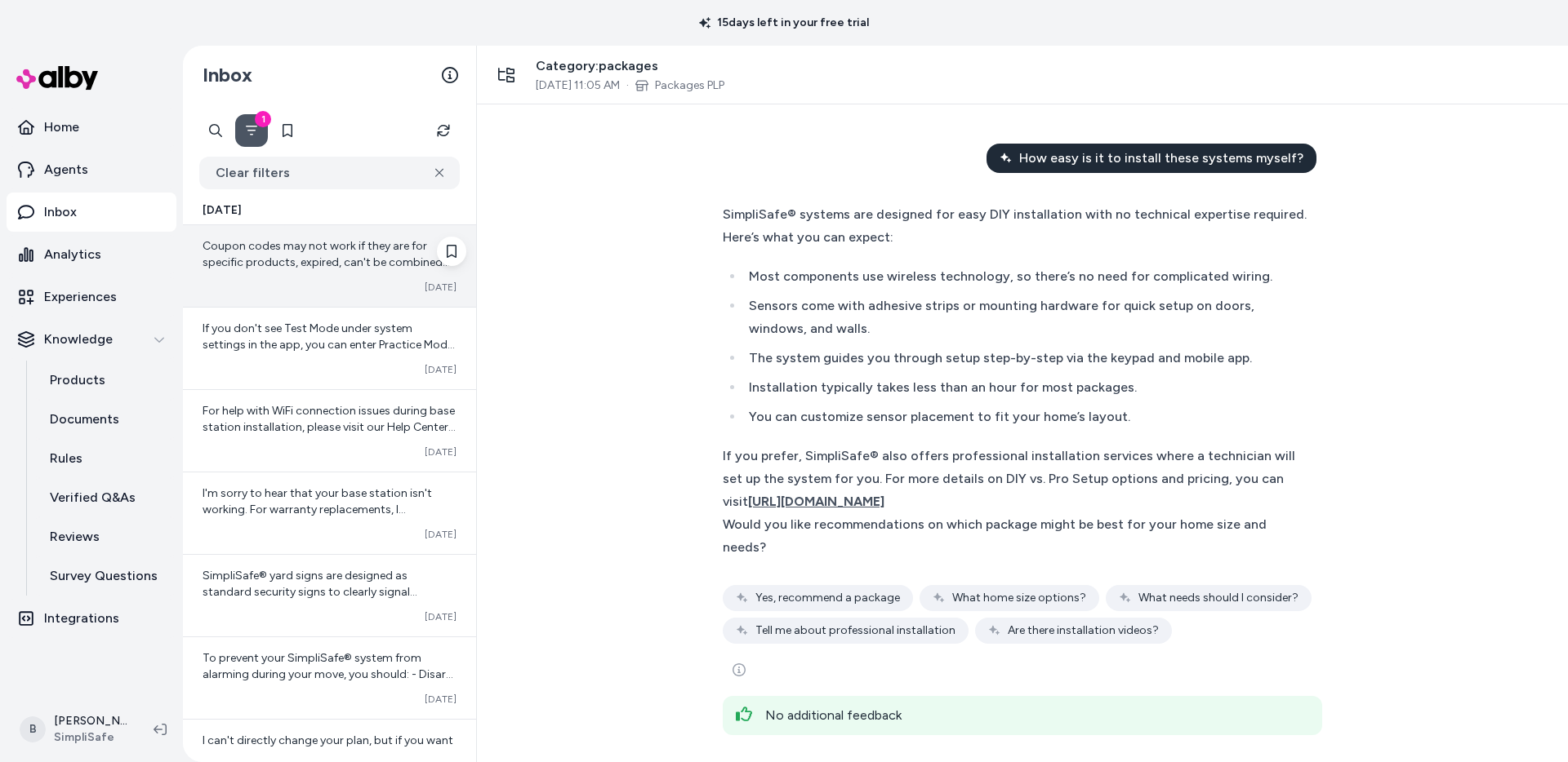
click at [322, 270] on div "Coupon codes may not work if they are for specific products, expired, can't be …" at bounding box center [329, 254] width 254 height 32
